Goal: Check status: Check status

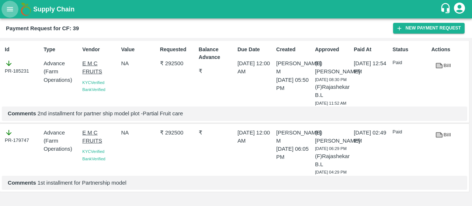
click at [1, 7] on button "open drawer" at bounding box center [9, 9] width 17 height 17
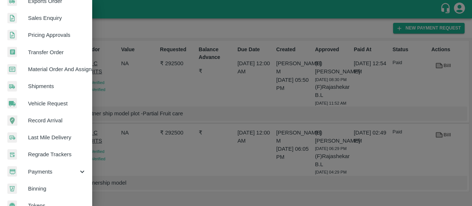
scroll to position [214, 0]
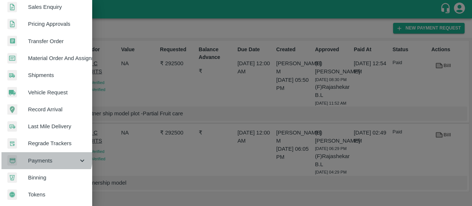
click at [38, 152] on div "Payments" at bounding box center [46, 160] width 92 height 17
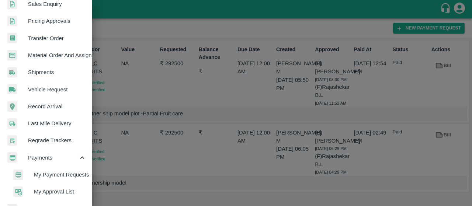
click at [23, 174] on div at bounding box center [23, 175] width 21 height 11
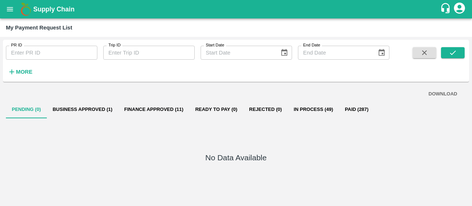
click at [69, 53] on input "PR ID" at bounding box center [51, 53] width 91 height 14
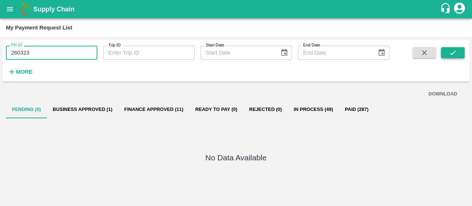
type input "260323"
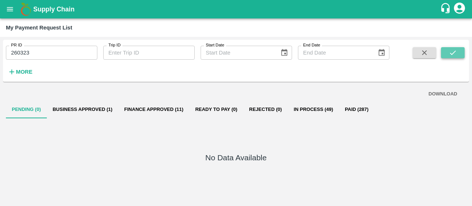
click at [459, 52] on button "submit" at bounding box center [453, 52] width 24 height 11
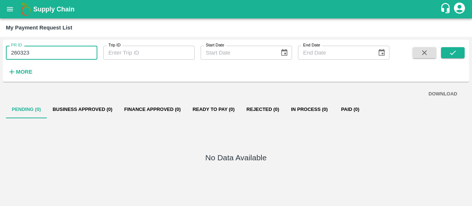
drag, startPoint x: 69, startPoint y: 51, endPoint x: 0, endPoint y: 49, distance: 68.6
click at [0, 49] on div "PR ID 260323 PR ID Trip ID Trip ID Start Date Start Date End Date End Date More…" at bounding box center [236, 121] width 472 height 169
